Goal: Task Accomplishment & Management: Use online tool/utility

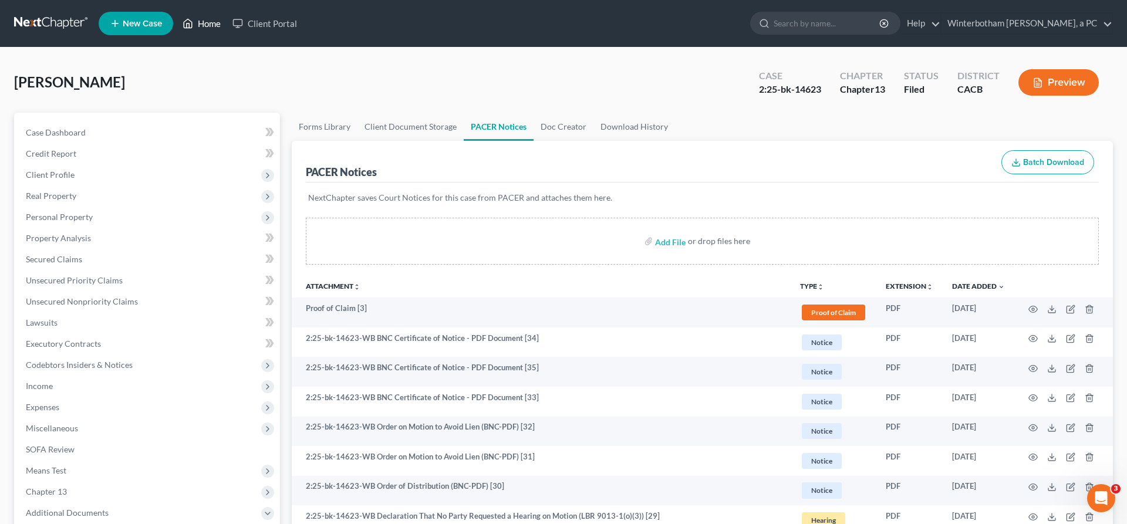
click at [177, 16] on link "Home" at bounding box center [202, 23] width 50 height 21
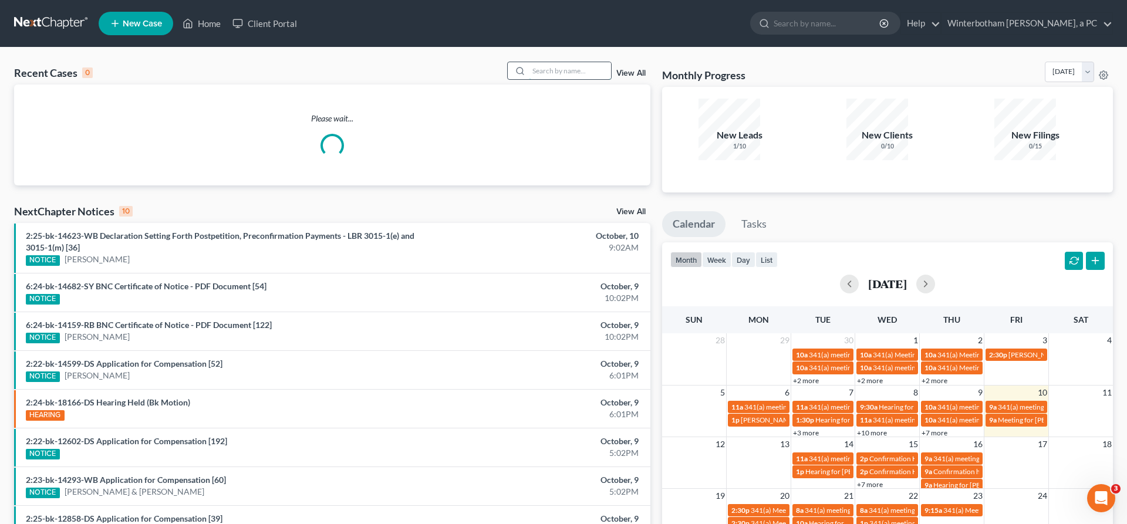
click at [565, 62] on input "search" at bounding box center [570, 70] width 82 height 17
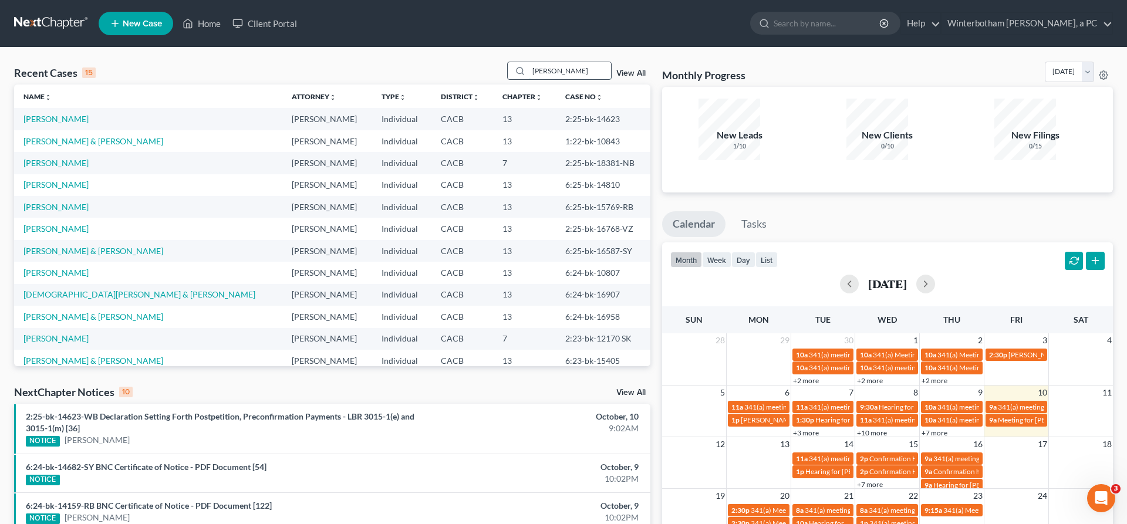
type input "[PERSON_NAME]"
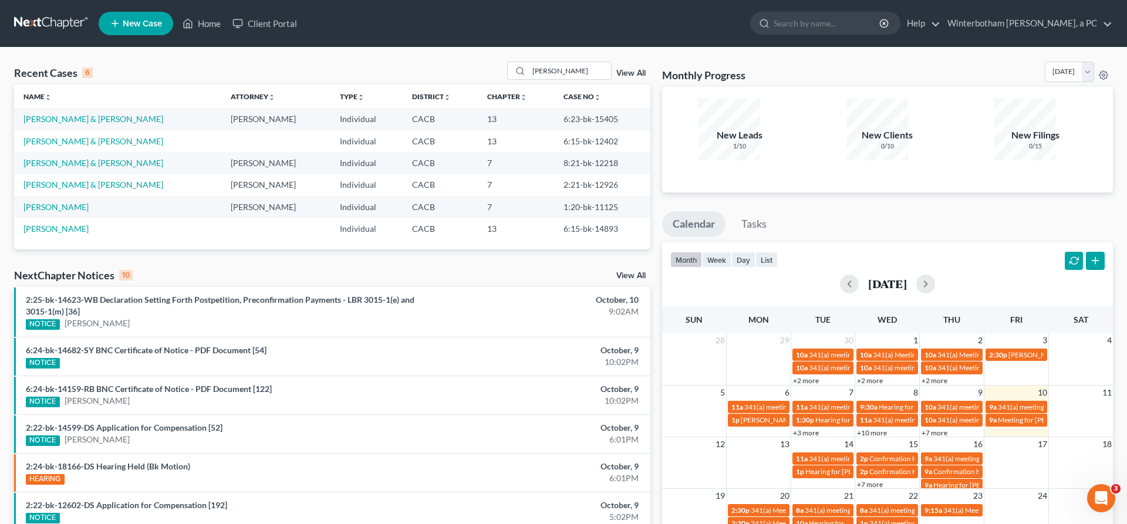
click at [73, 108] on td "[PERSON_NAME] & [PERSON_NAME]" at bounding box center [117, 119] width 207 height 22
click at [73, 114] on link "[PERSON_NAME] & [PERSON_NAME]" at bounding box center [93, 119] width 140 height 10
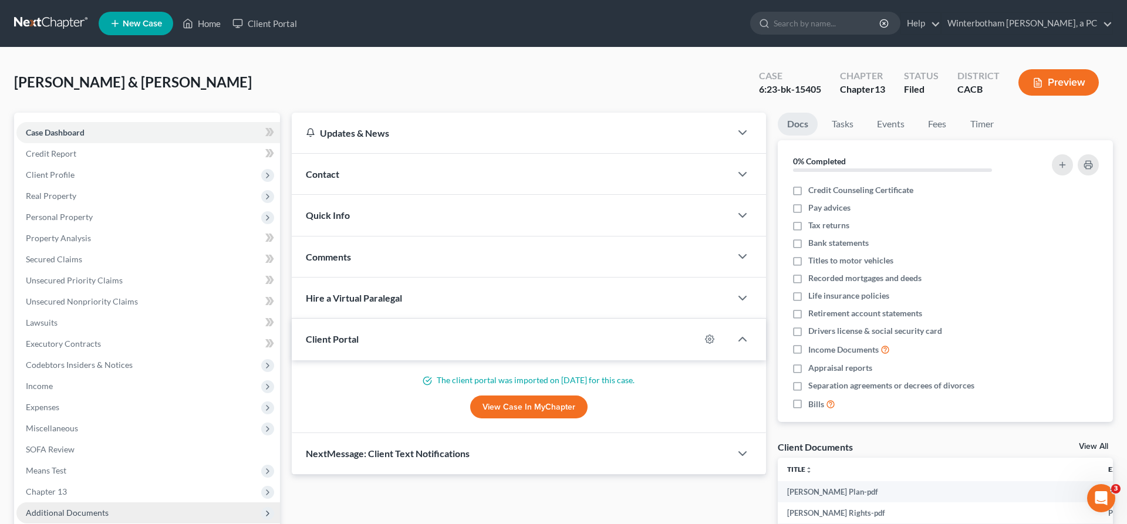
click at [92, 502] on span "Additional Documents" at bounding box center [148, 512] width 264 height 21
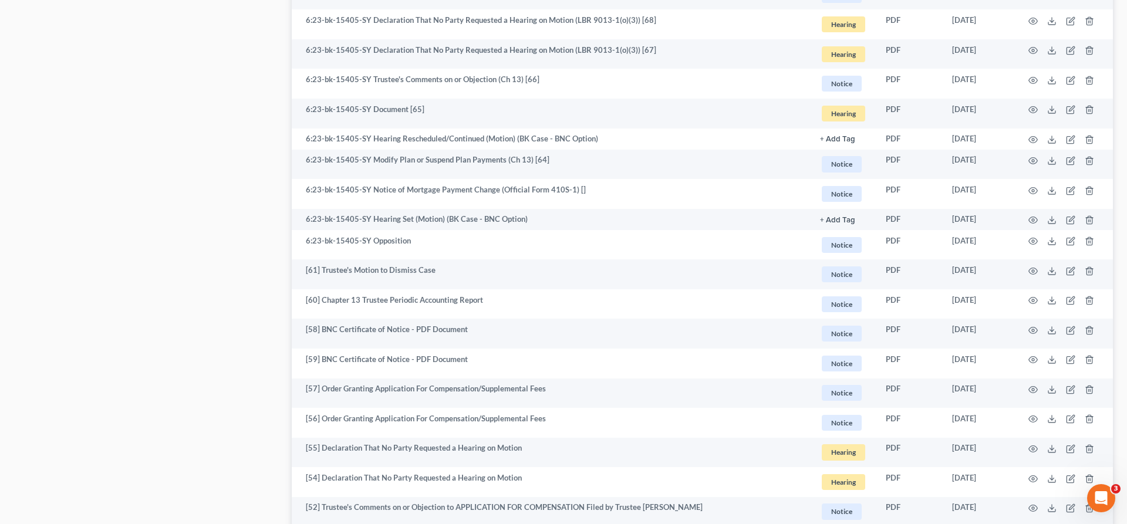
scroll to position [1600, 0]
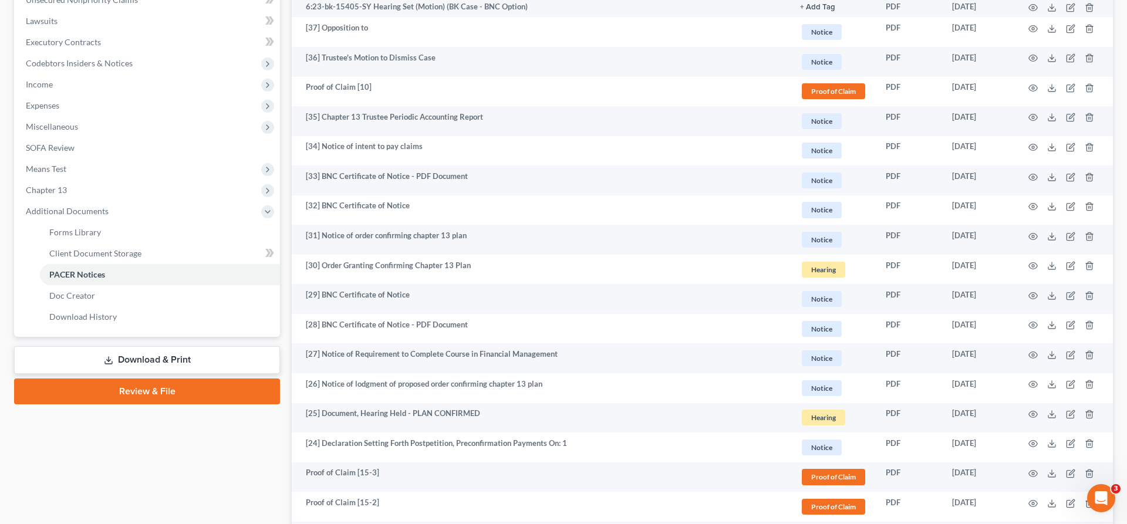
scroll to position [252, 0]
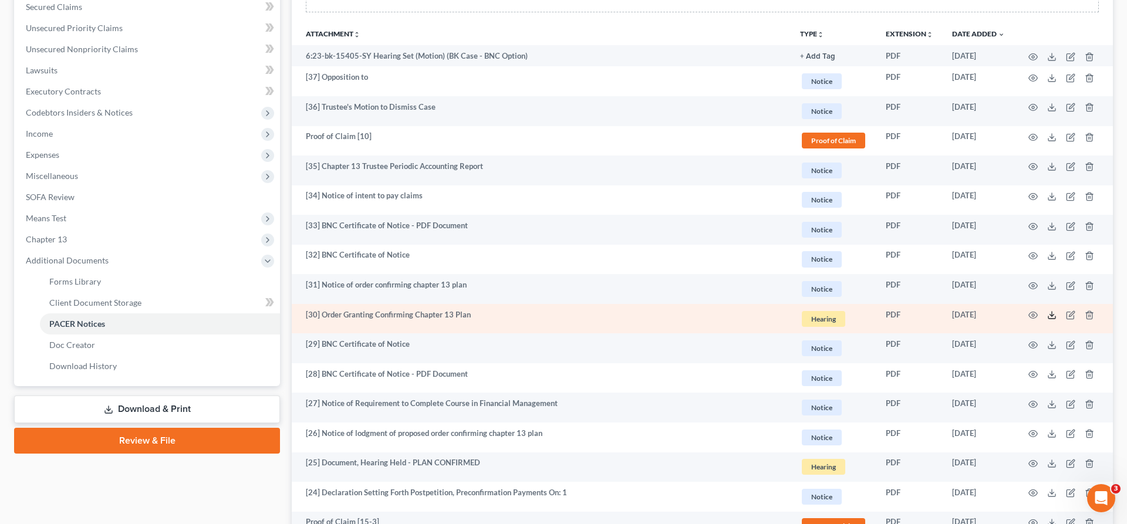
click at [1056, 310] on icon at bounding box center [1051, 314] width 9 height 9
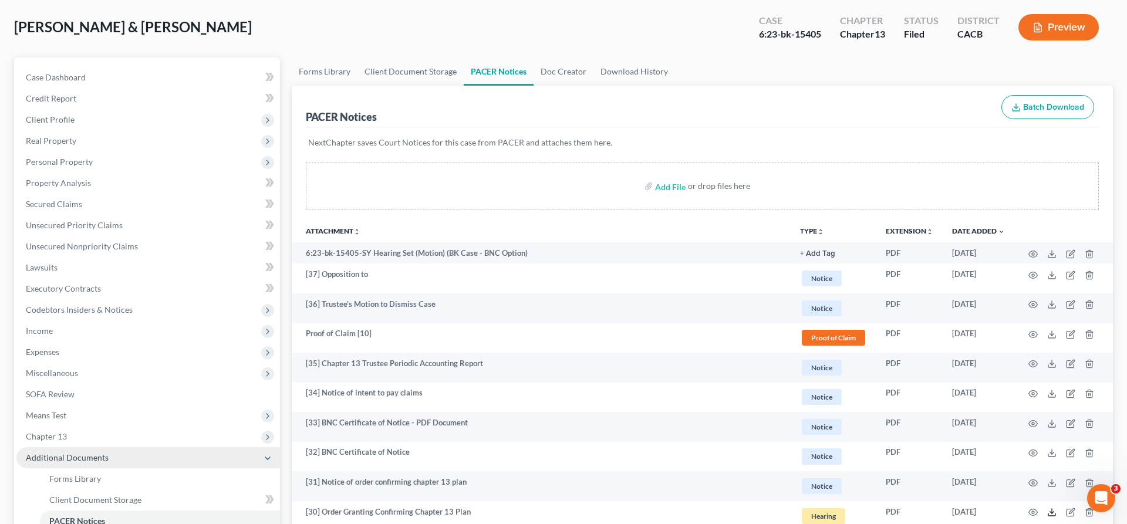
scroll to position [0, 0]
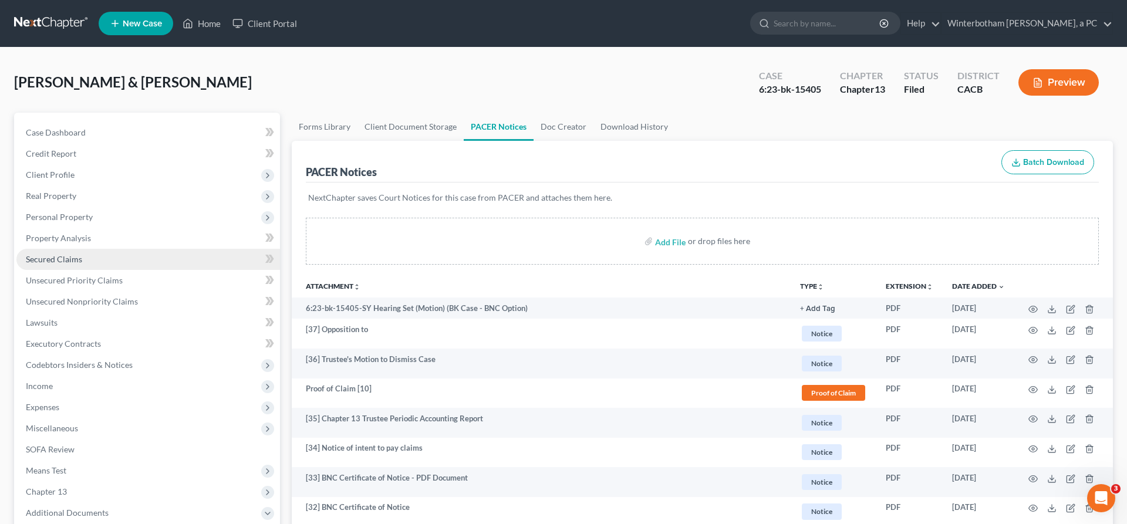
click at [74, 249] on link "Secured Claims" at bounding box center [148, 259] width 264 height 21
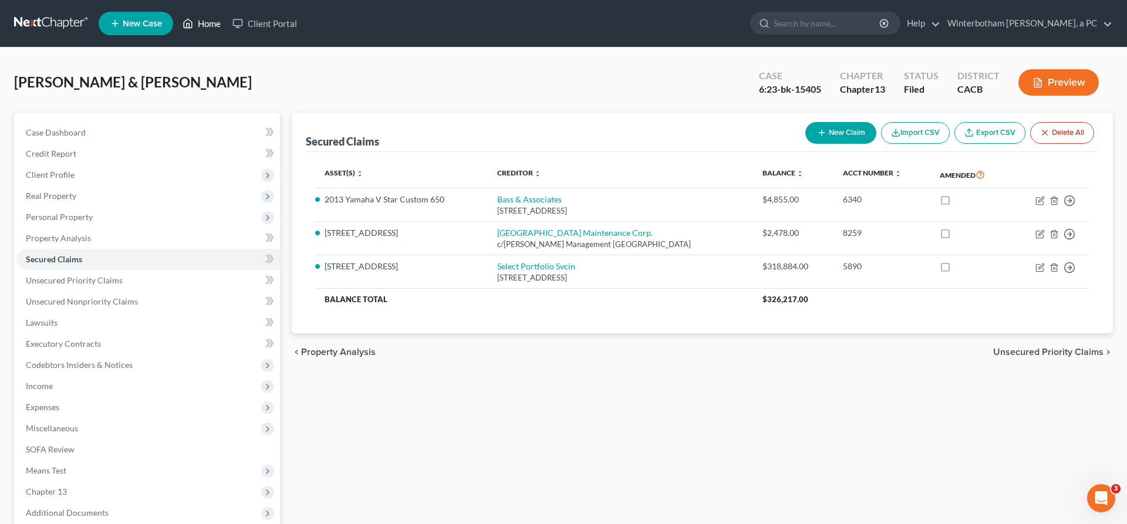
click at [177, 19] on link "Home" at bounding box center [202, 23] width 50 height 21
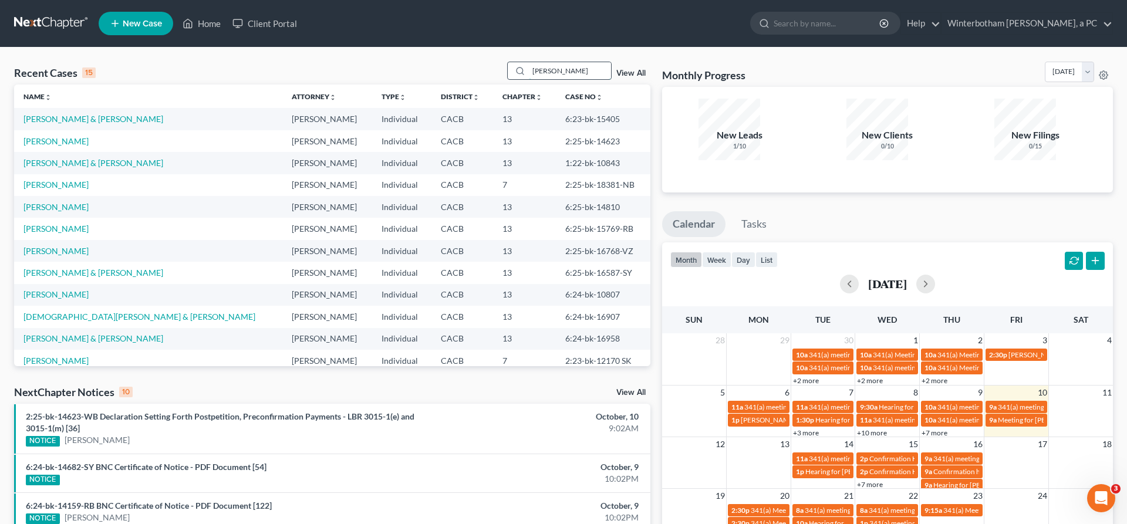
type input "[PERSON_NAME]"
click at [573, 62] on input "[PERSON_NAME]" at bounding box center [570, 70] width 82 height 17
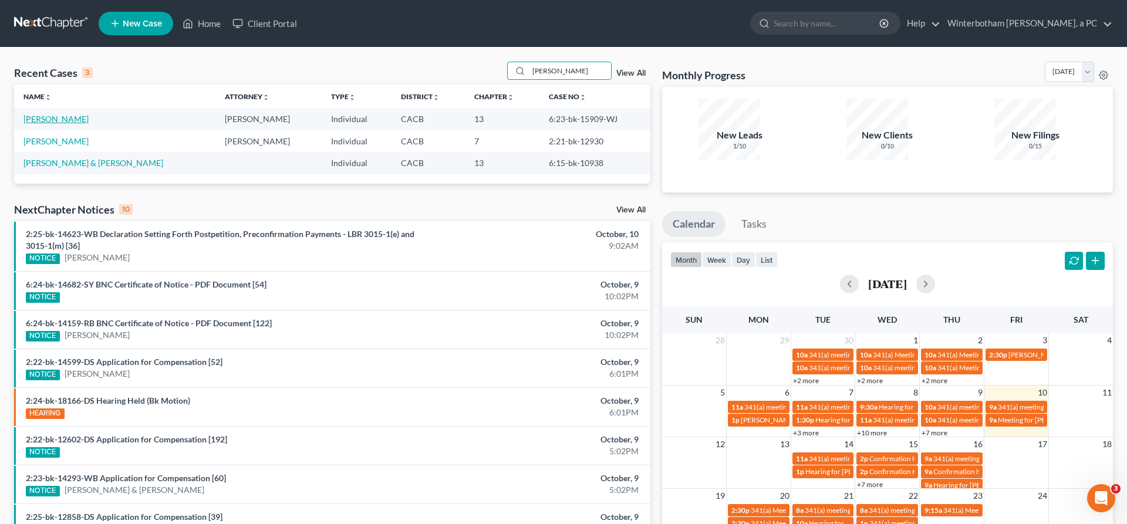
click at [46, 114] on link "[PERSON_NAME]" at bounding box center [55, 119] width 65 height 10
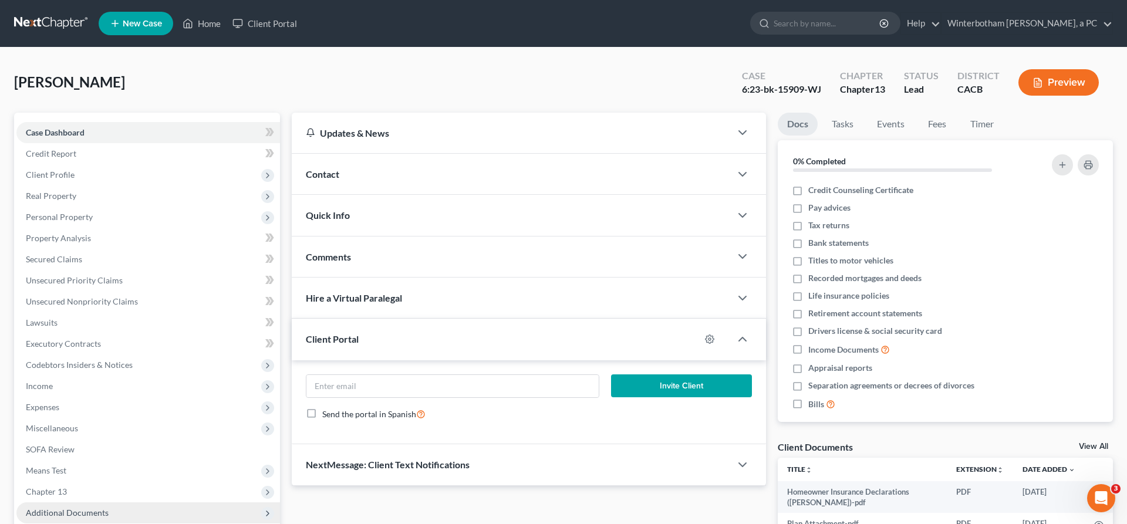
click at [67, 508] on span "Additional Documents" at bounding box center [67, 513] width 83 height 10
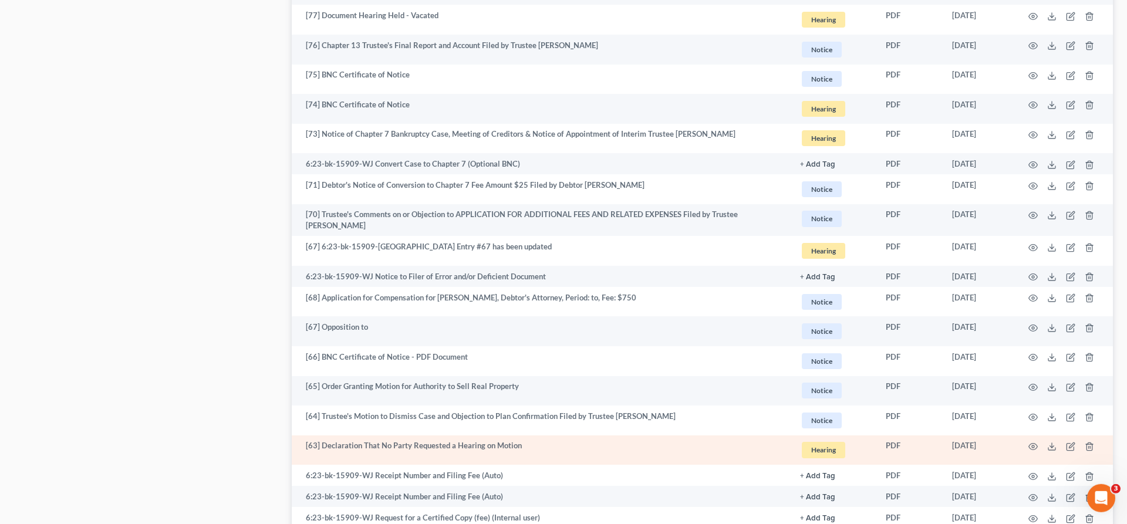
scroll to position [838, 0]
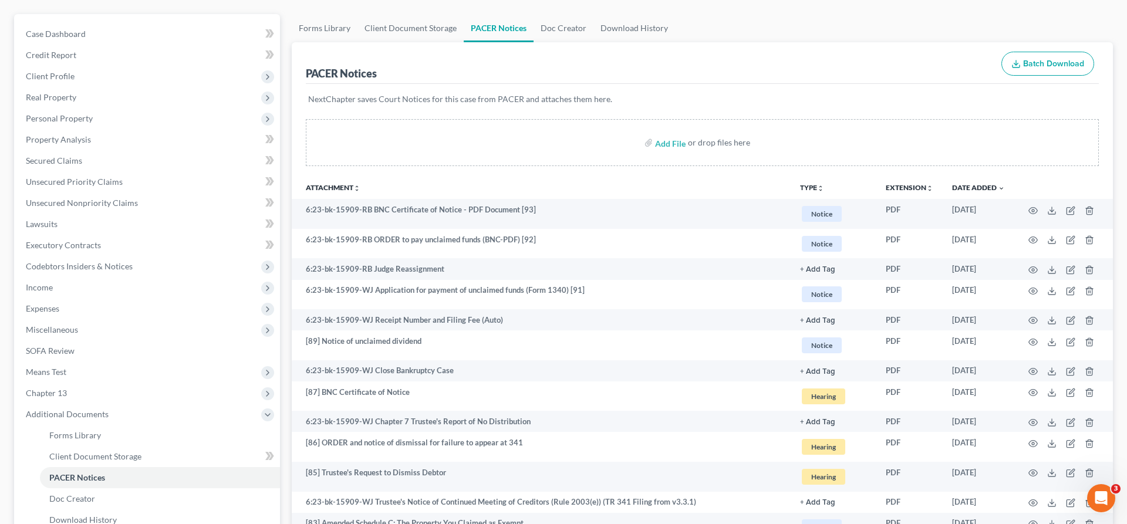
scroll to position [0, 0]
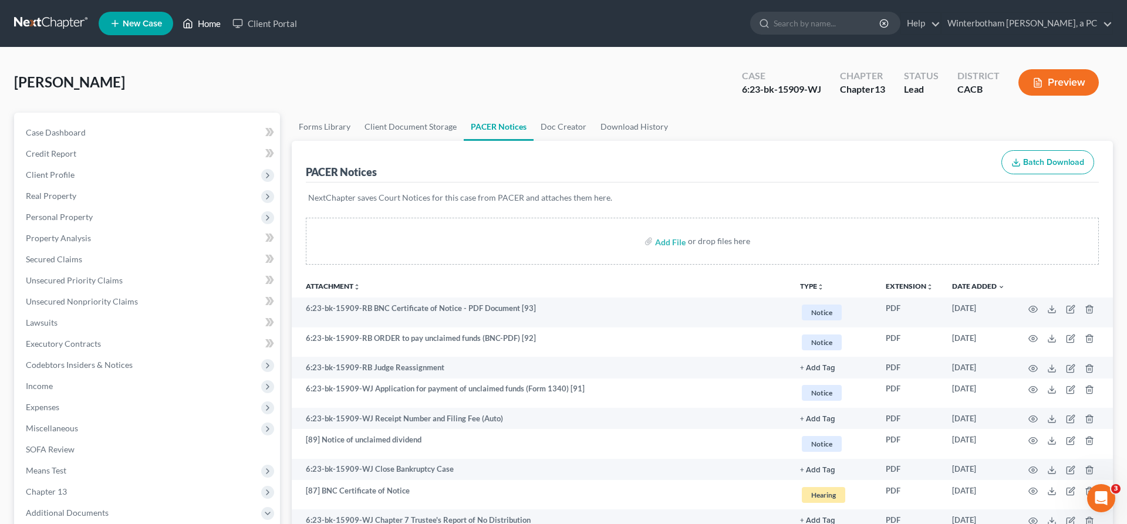
click at [177, 19] on link "Home" at bounding box center [202, 23] width 50 height 21
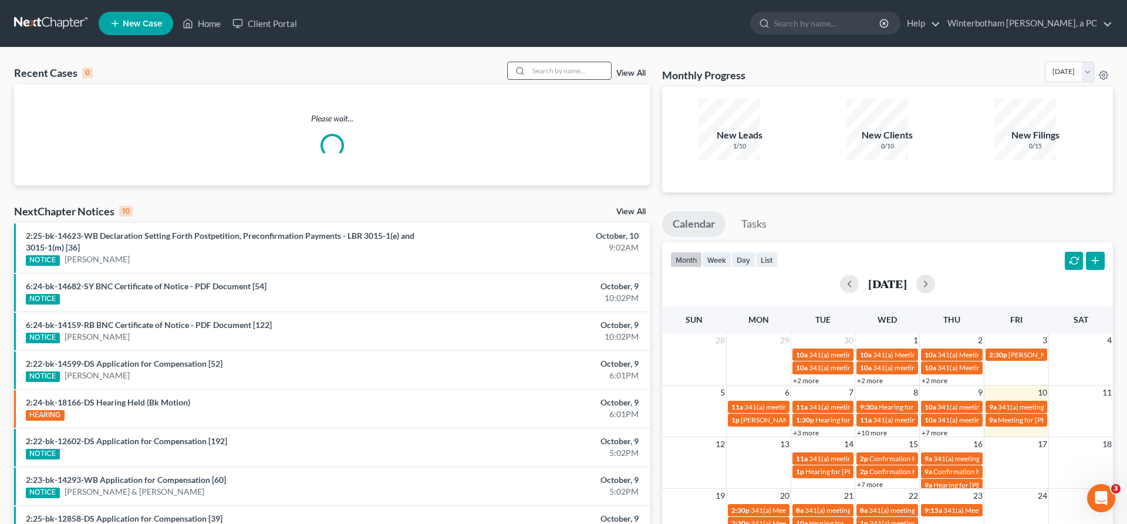
click at [581, 62] on input "search" at bounding box center [570, 70] width 82 height 17
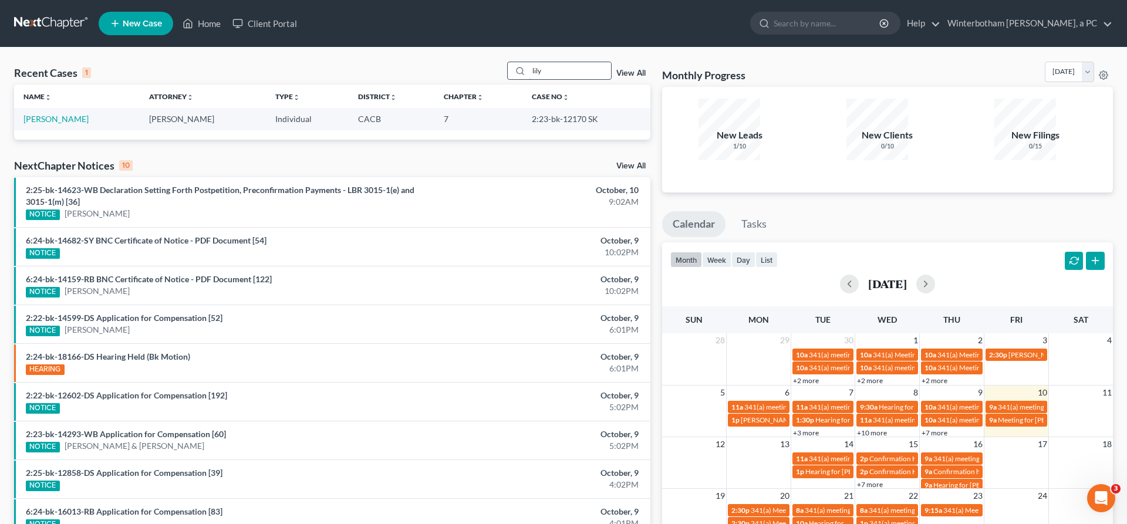
type input "lily"
click at [46, 114] on link "[PERSON_NAME]" at bounding box center [55, 119] width 65 height 10
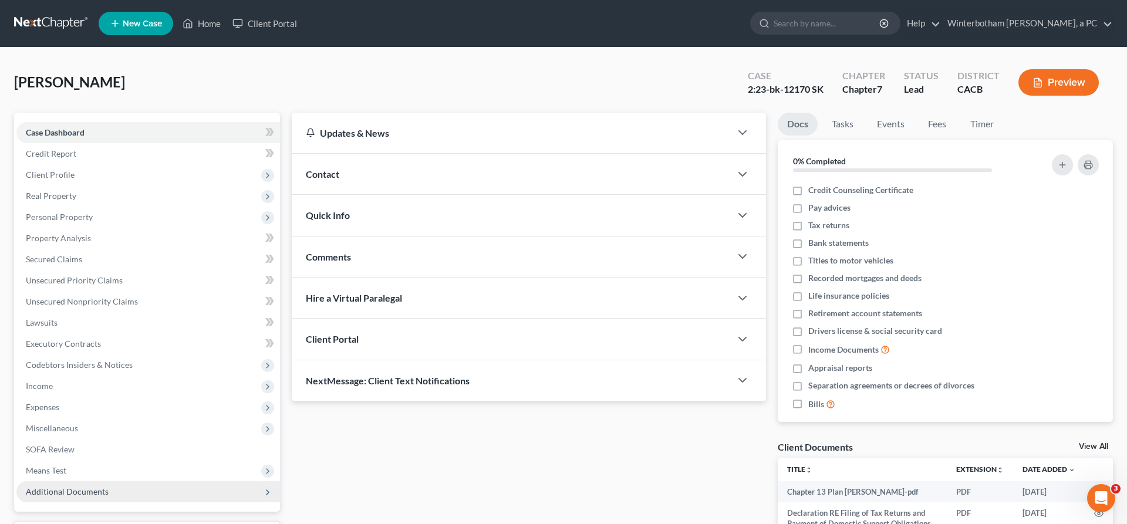
click at [67, 487] on span "Additional Documents" at bounding box center [67, 492] width 83 height 10
